Goal: Information Seeking & Learning: Learn about a topic

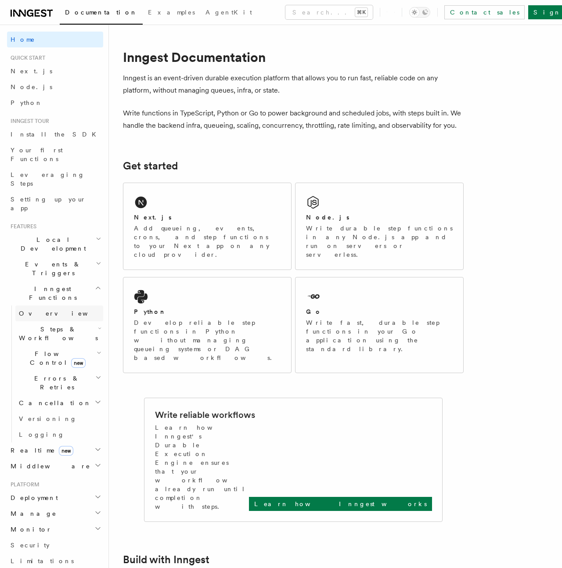
click at [32, 310] on span "Overview" at bounding box center [64, 313] width 90 height 7
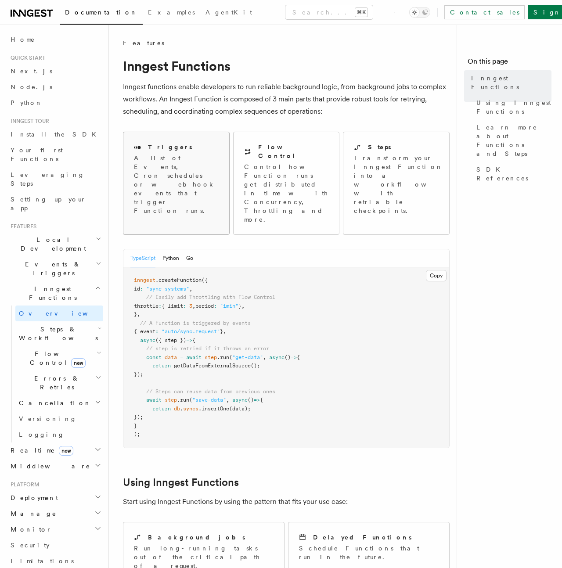
click at [163, 164] on p "A list of Events, Cron schedules or webhook events that trigger Function runs." at bounding box center [176, 184] width 85 height 61
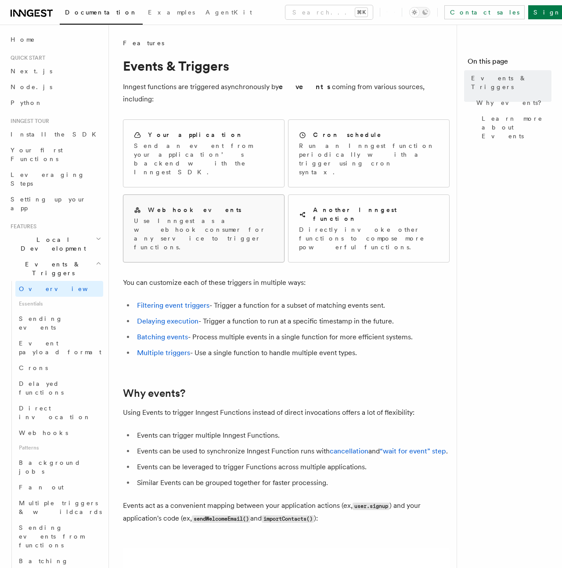
click at [233, 216] on p "Use Inngest as a webhook consumer for any service to trigger functions." at bounding box center [204, 233] width 140 height 35
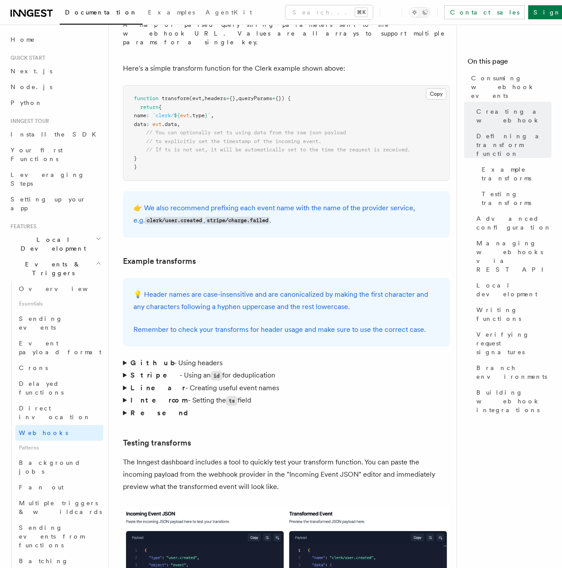
scroll to position [1191, 0]
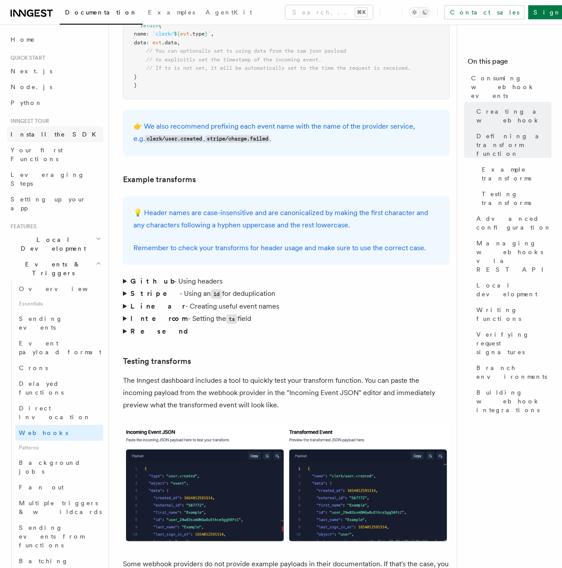
click at [25, 132] on span "Install the SDK" at bounding box center [56, 134] width 91 height 7
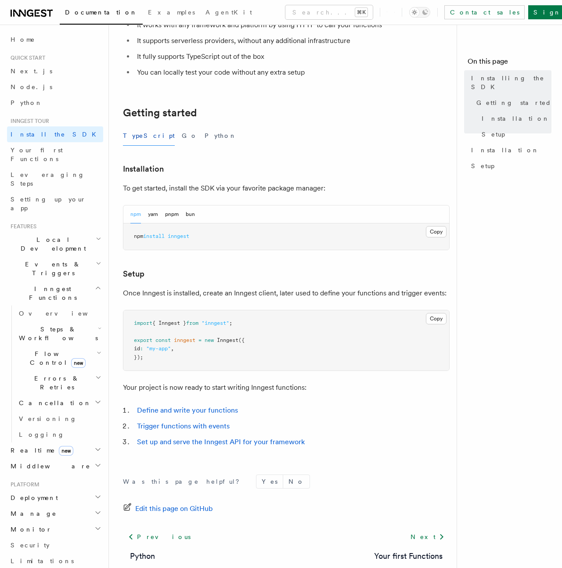
scroll to position [162, 0]
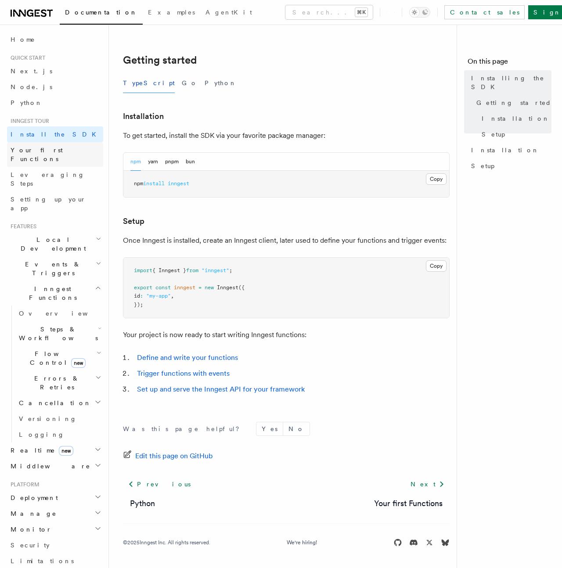
click at [50, 151] on span "Your first Functions" at bounding box center [37, 155] width 52 height 16
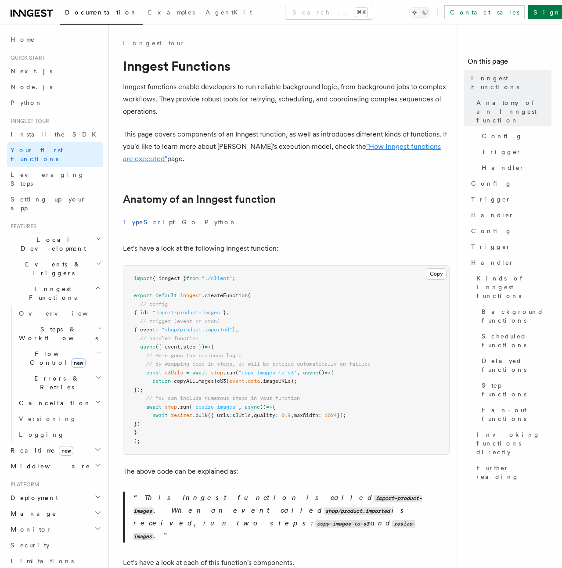
click at [349, 147] on link ""How Inngest functions are executed"" at bounding box center [282, 152] width 318 height 21
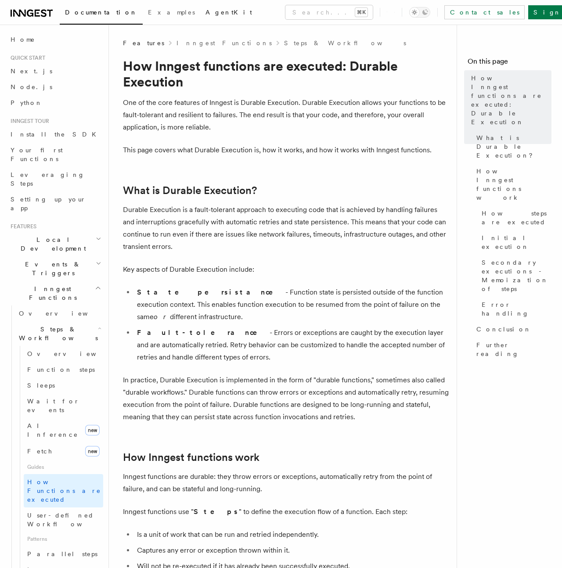
click at [205, 12] on span "AgentKit" at bounding box center [228, 12] width 47 height 7
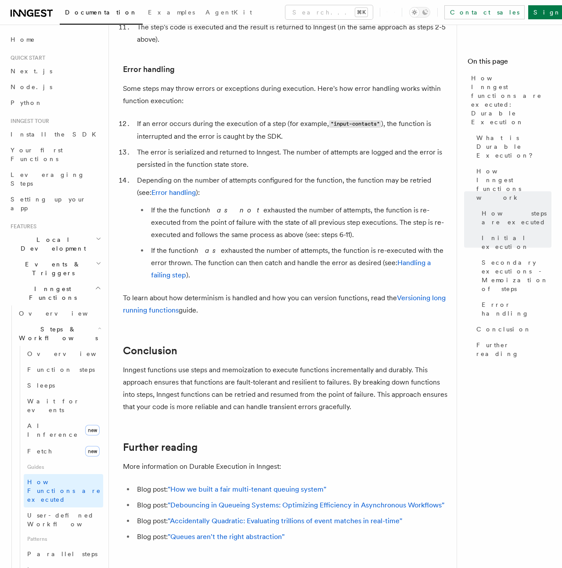
scroll to position [1502, 0]
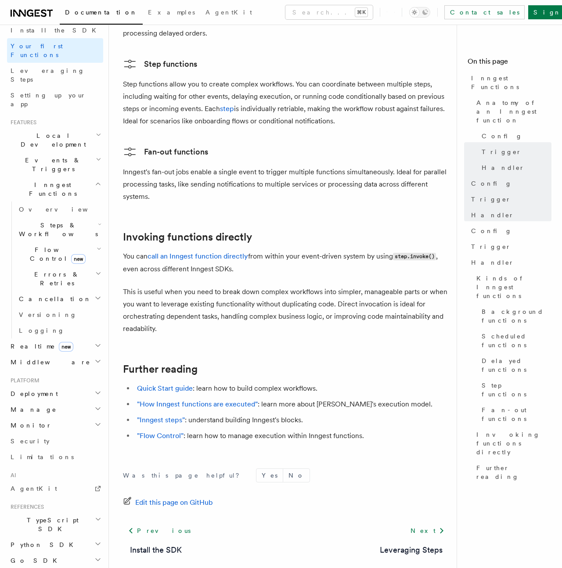
scroll to position [112, 0]
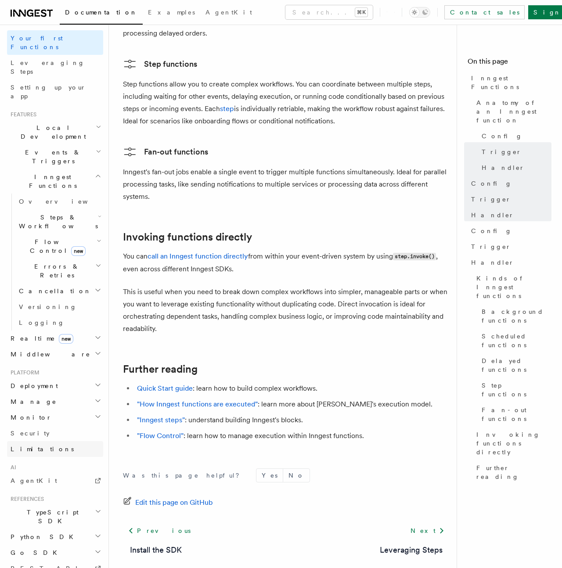
click at [30, 445] on span "Limitations" at bounding box center [42, 448] width 63 height 7
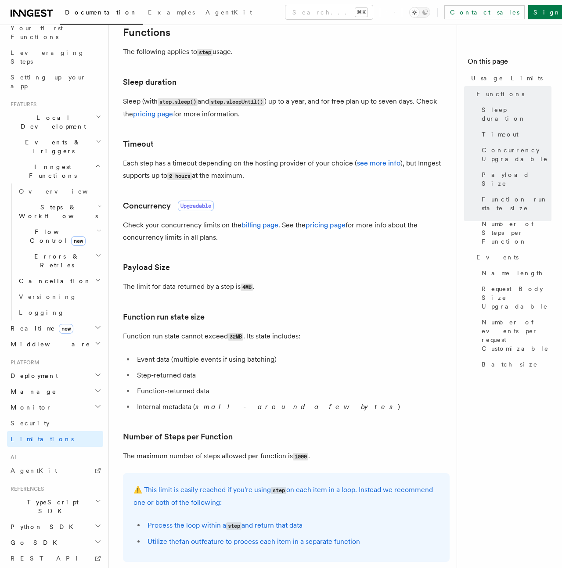
scroll to position [134, 0]
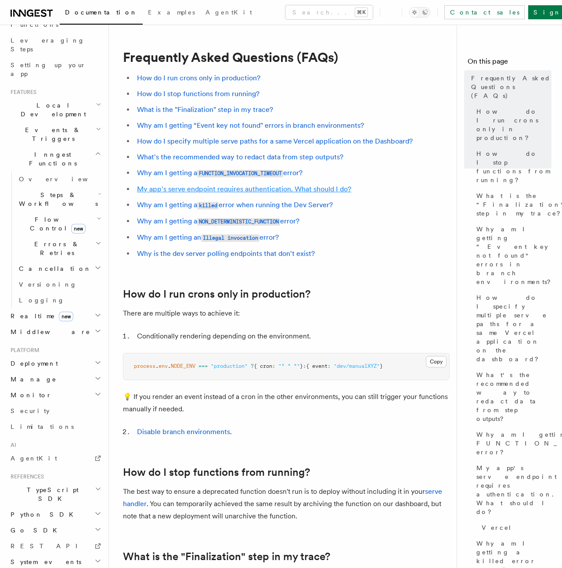
click at [199, 188] on link "My app's serve endpoint requires authentication. What should I do?" at bounding box center [244, 189] width 214 height 8
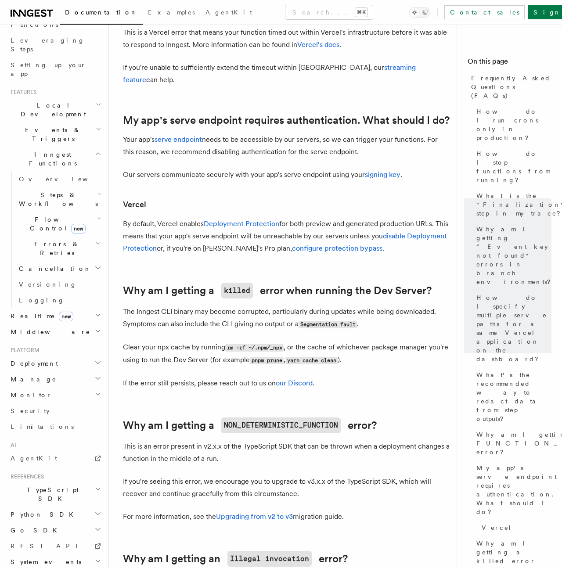
scroll to position [1060, 0]
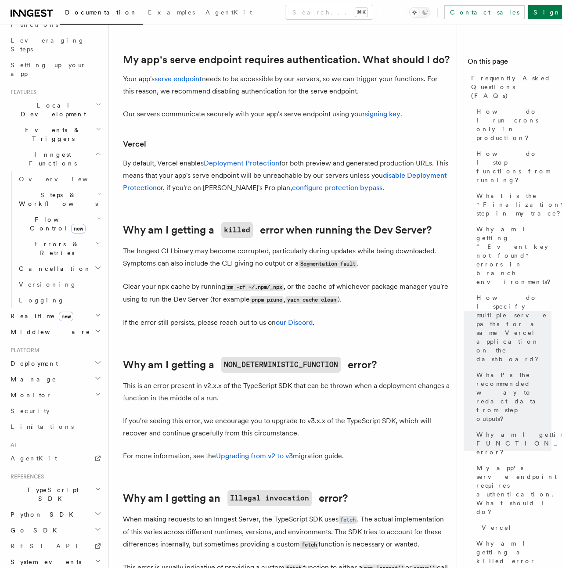
click at [97, 359] on icon "button" at bounding box center [97, 362] width 7 height 7
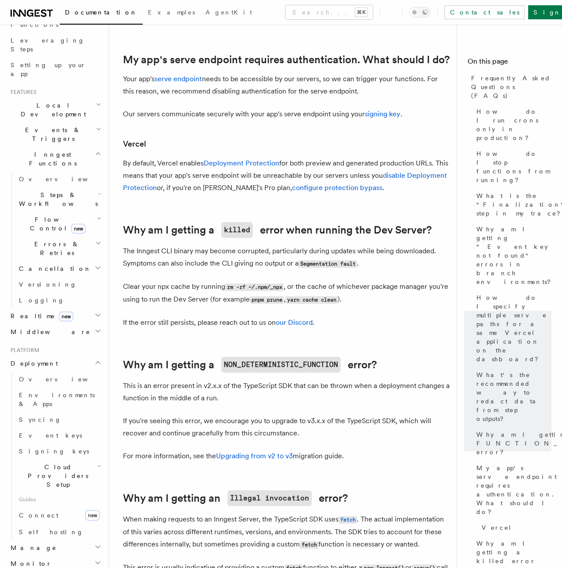
click at [97, 359] on icon "button" at bounding box center [97, 362] width 7 height 7
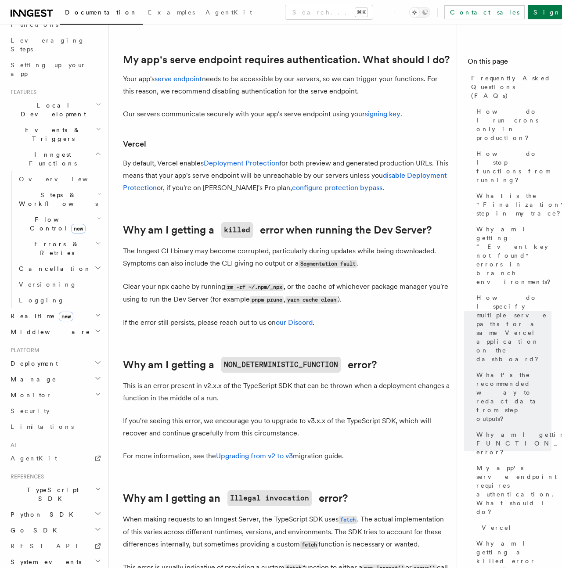
click at [97, 375] on icon "button" at bounding box center [97, 378] width 7 height 7
click at [100, 391] on icon "button" at bounding box center [97, 394] width 7 height 7
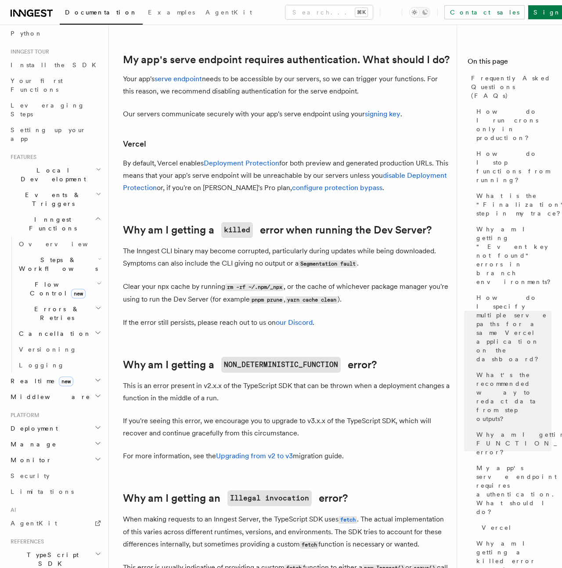
scroll to position [69, 0]
click at [63, 127] on span "Setting up your app" at bounding box center [48, 135] width 75 height 16
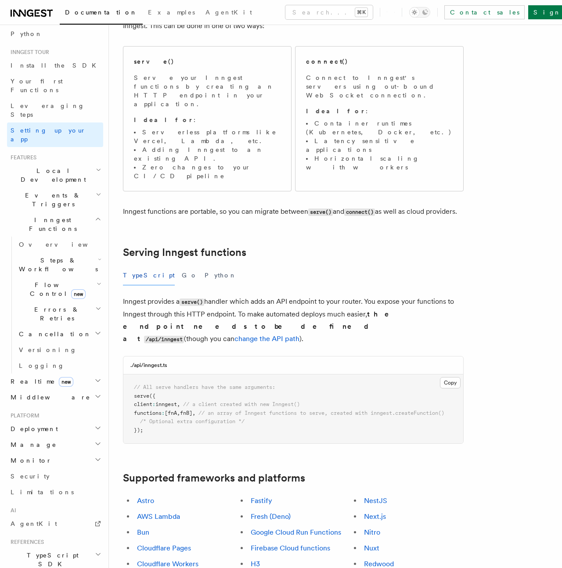
scroll to position [56, 0]
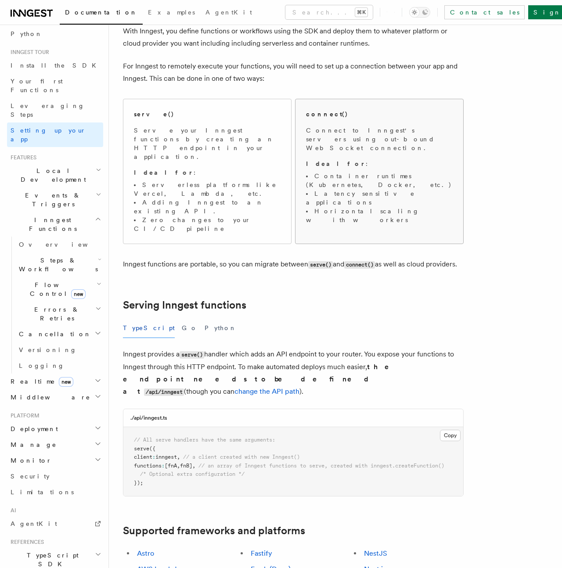
click at [359, 121] on div "connect() Connect to Inngest's servers using out-bound WebSocket connection. Id…" at bounding box center [379, 167] width 147 height 115
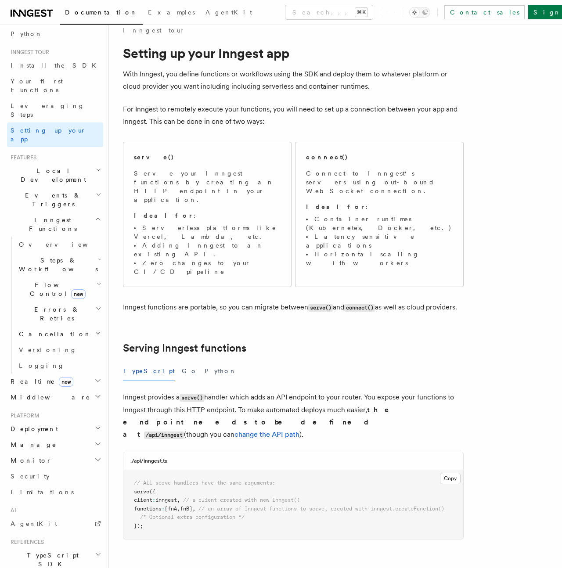
scroll to position [0, 0]
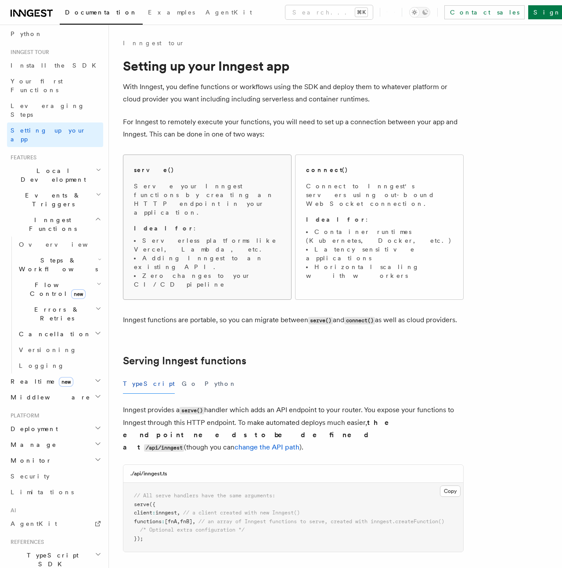
click at [237, 215] on span "Serve your Inngest functions by creating an HTTP endpoint in your application. …" at bounding box center [207, 235] width 147 height 107
click at [376, 182] on p "Connect to Inngest's servers using out-bound WebSocket connection." at bounding box center [379, 195] width 147 height 26
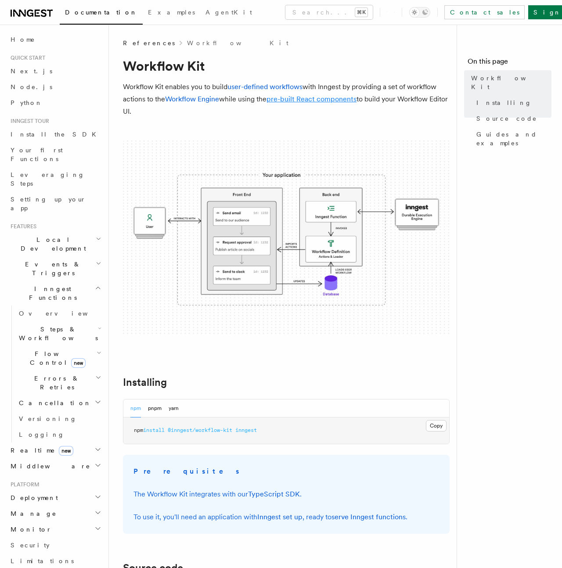
click at [306, 101] on link "pre-built React components" at bounding box center [311, 99] width 90 height 8
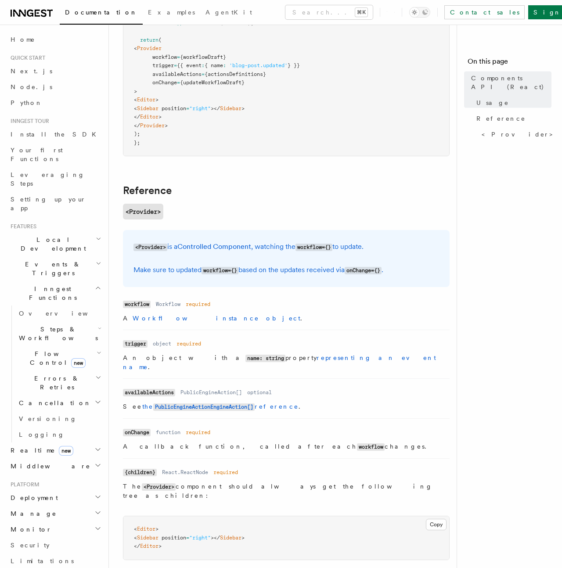
scroll to position [610, 0]
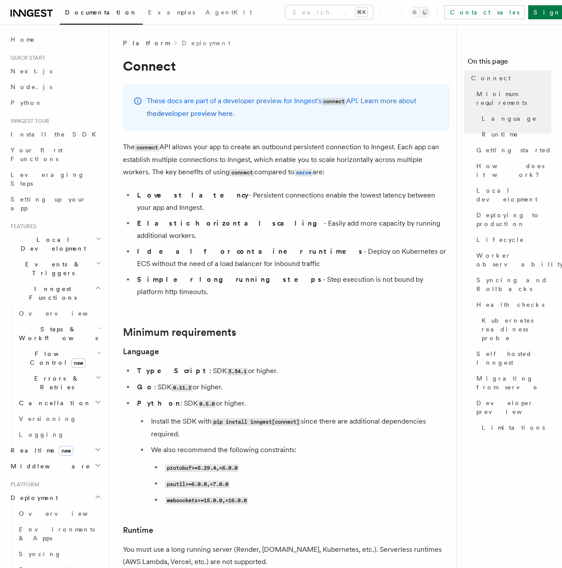
click at [33, 15] on icon at bounding box center [30, 13] width 7 height 7
click at [46, 133] on span "Install the SDK" at bounding box center [56, 134] width 91 height 7
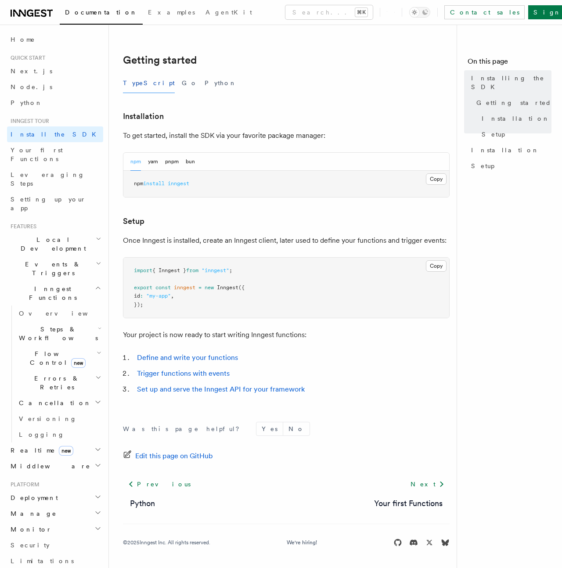
scroll to position [161, 0]
click at [31, 13] on icon at bounding box center [30, 13] width 7 height 7
